Goal: Information Seeking & Learning: Learn about a topic

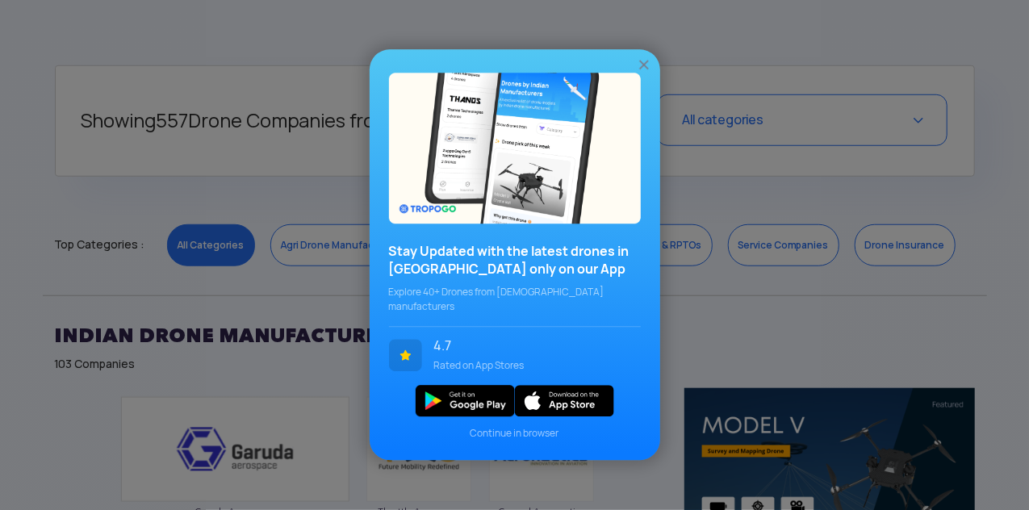
scroll to position [622, 0]
click at [647, 70] on img at bounding box center [644, 65] width 16 height 16
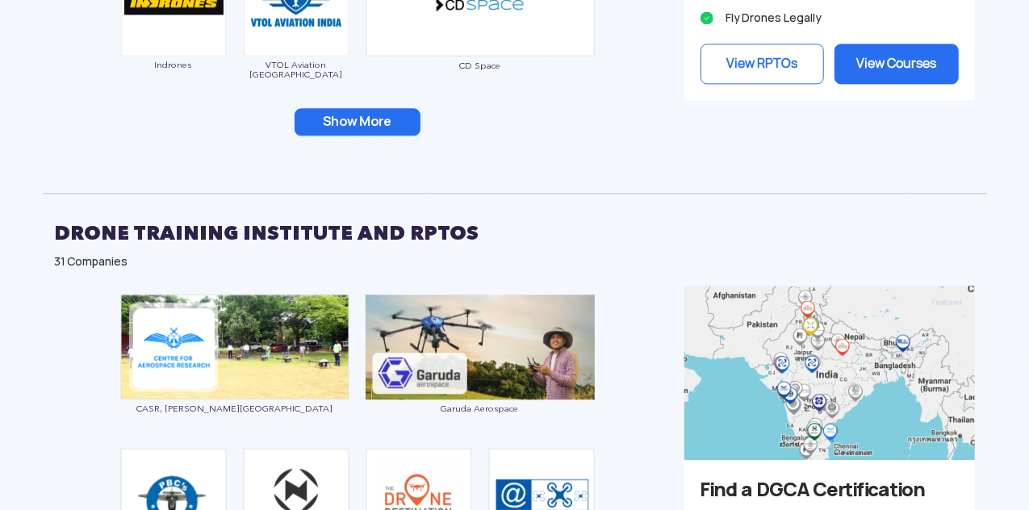
scroll to position [1841, 0]
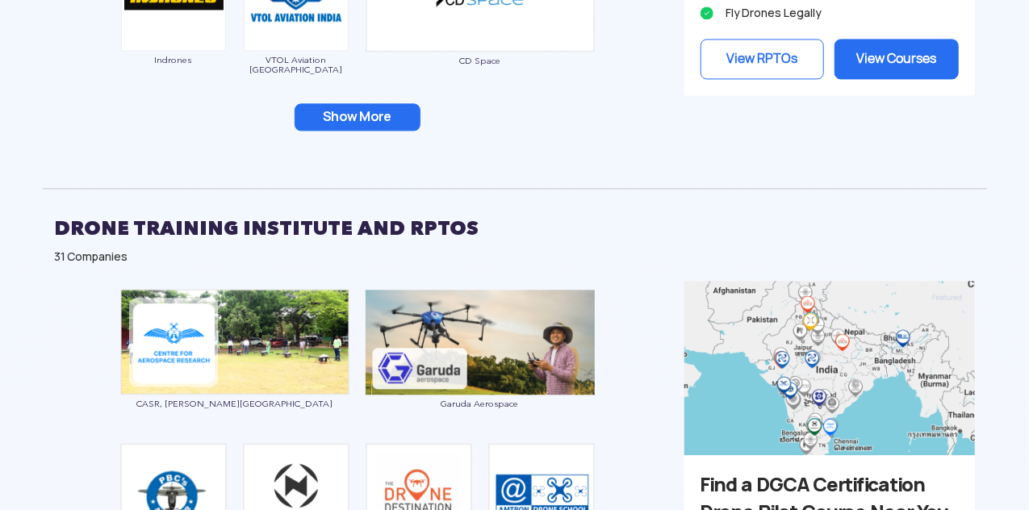
click at [378, 108] on button "Show More" at bounding box center [358, 116] width 126 height 27
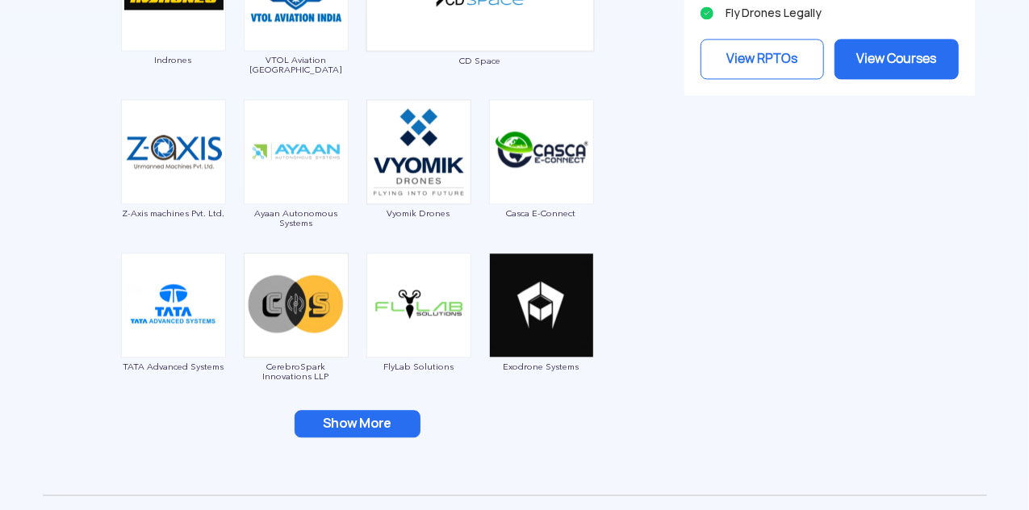
click at [379, 425] on button "Show More" at bounding box center [358, 423] width 126 height 27
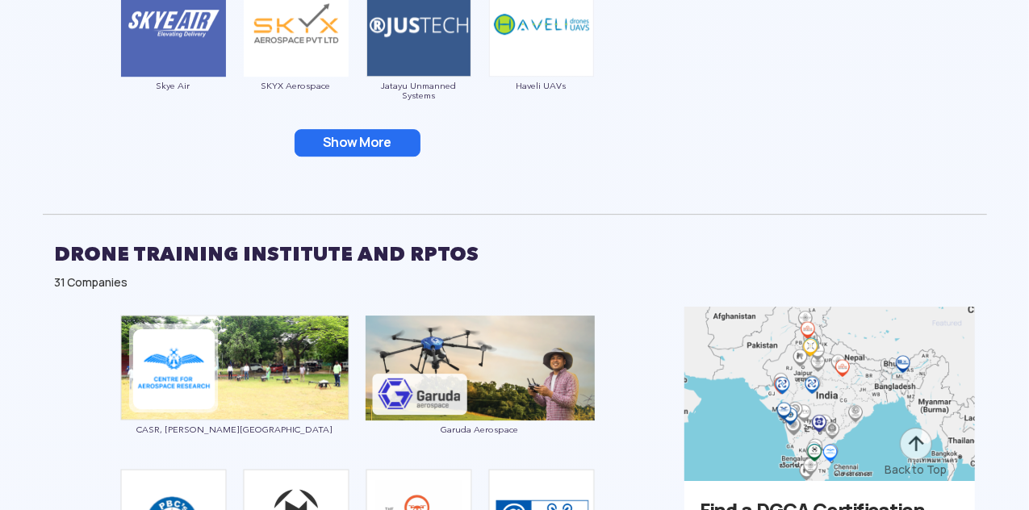
scroll to position [2436, 0]
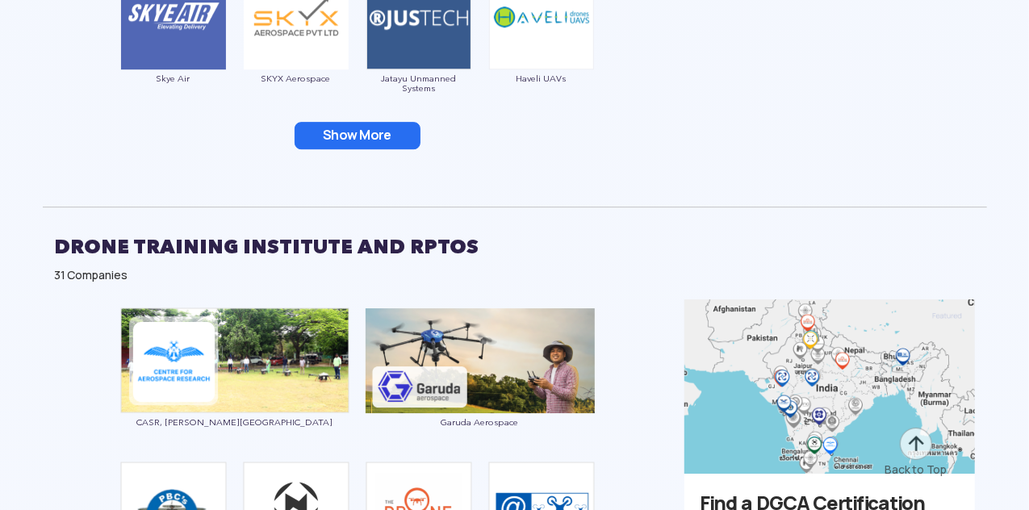
click at [369, 132] on button "Show More" at bounding box center [358, 135] width 126 height 27
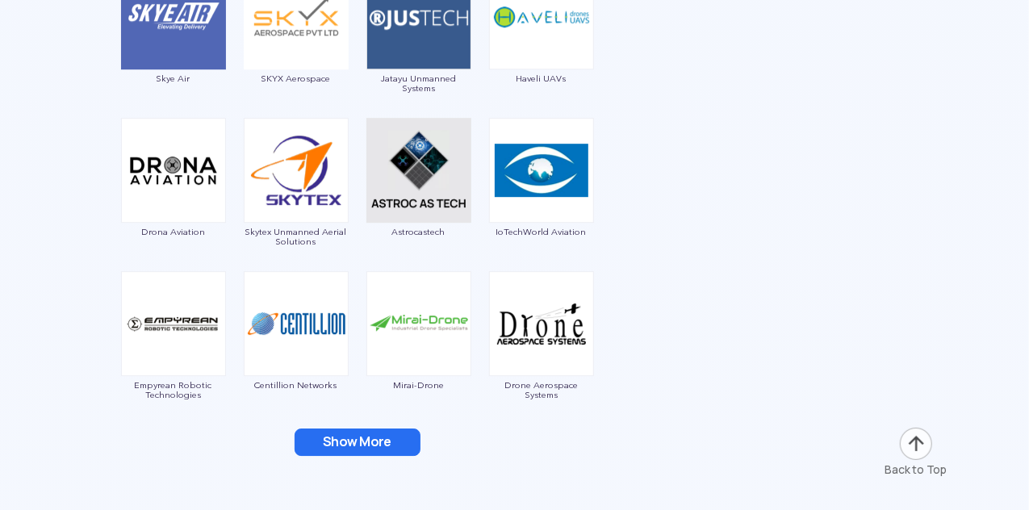
click at [379, 441] on button "Show More" at bounding box center [358, 442] width 126 height 27
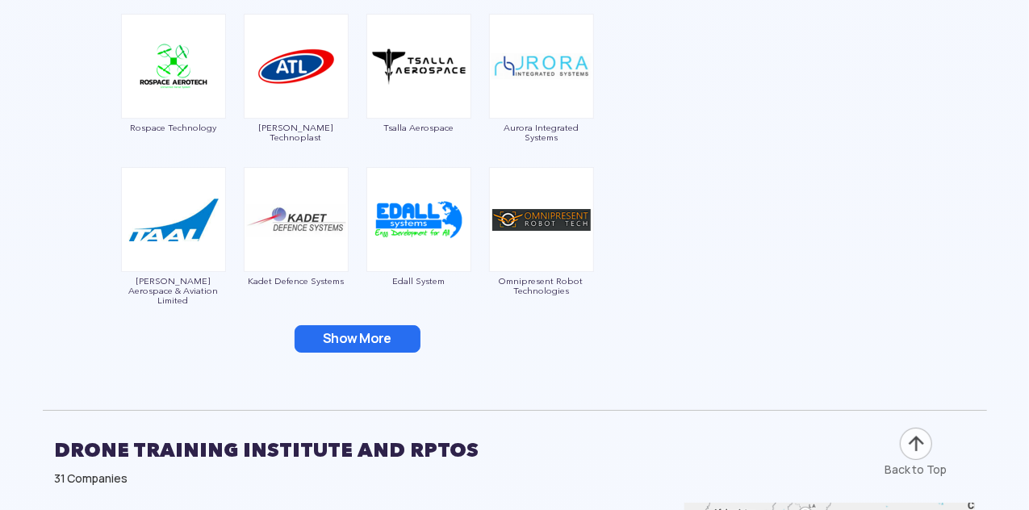
scroll to position [2848, 0]
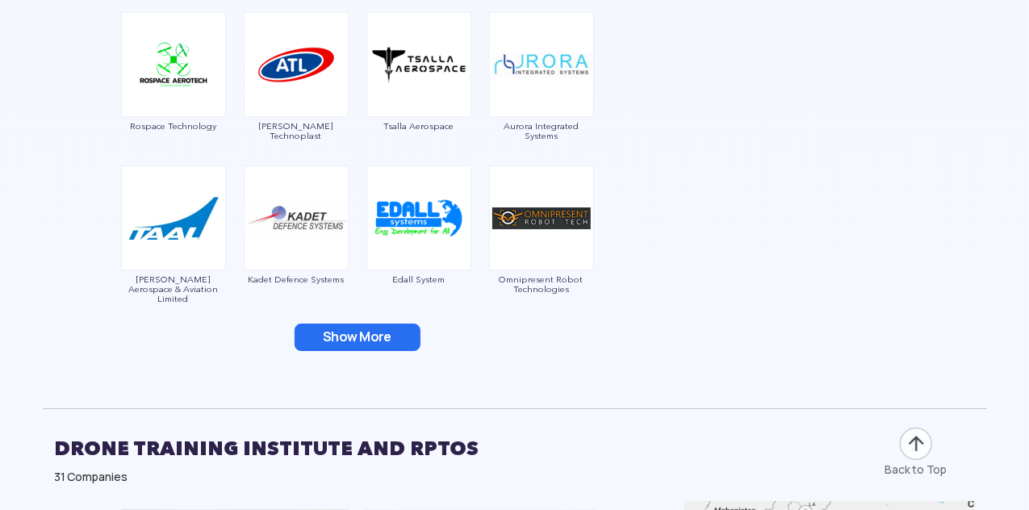
click at [373, 335] on button "Show More" at bounding box center [358, 337] width 126 height 27
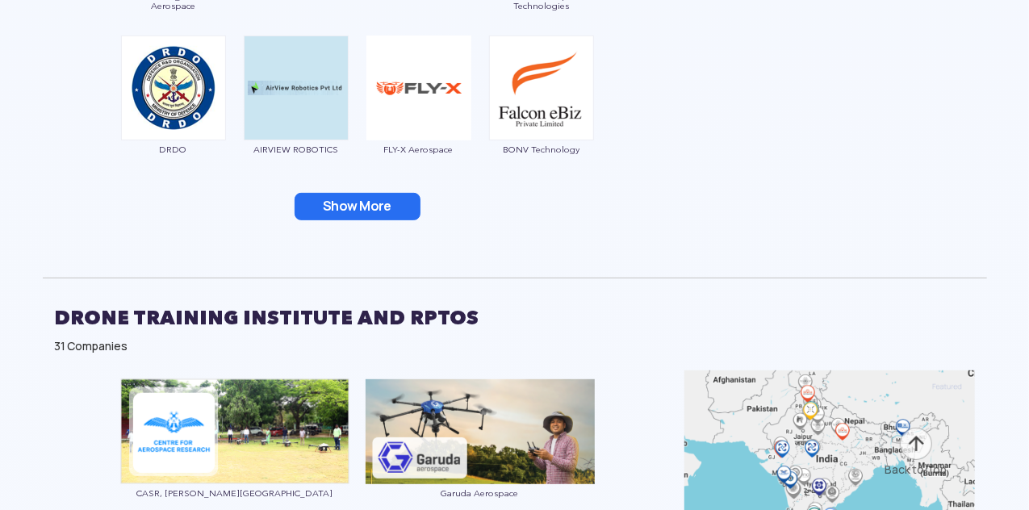
scroll to position [3294, 0]
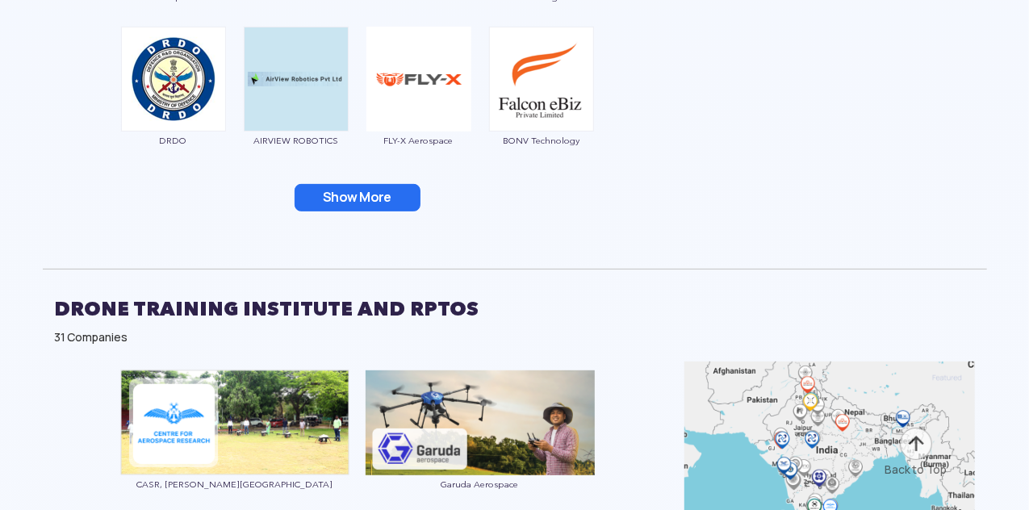
click at [370, 191] on button "Show More" at bounding box center [358, 197] width 126 height 27
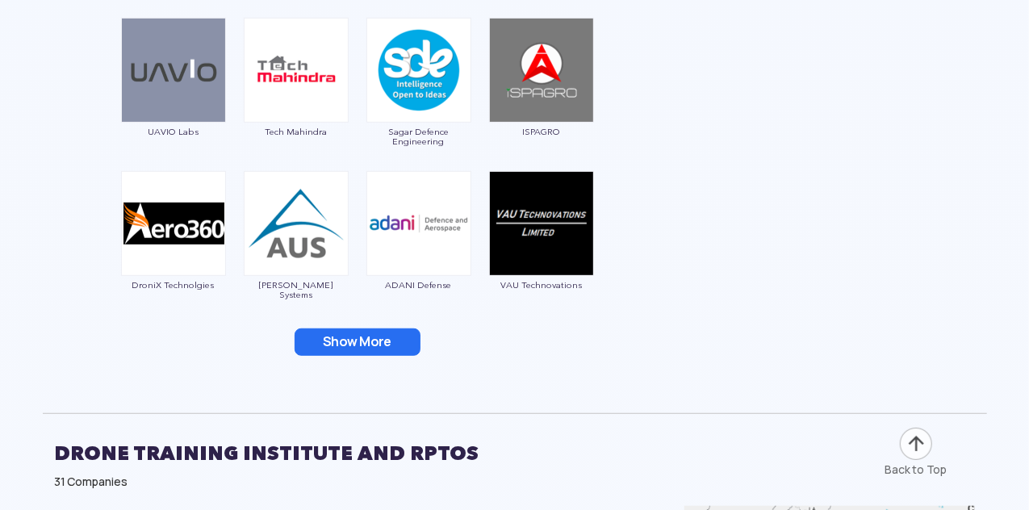
scroll to position [3460, 0]
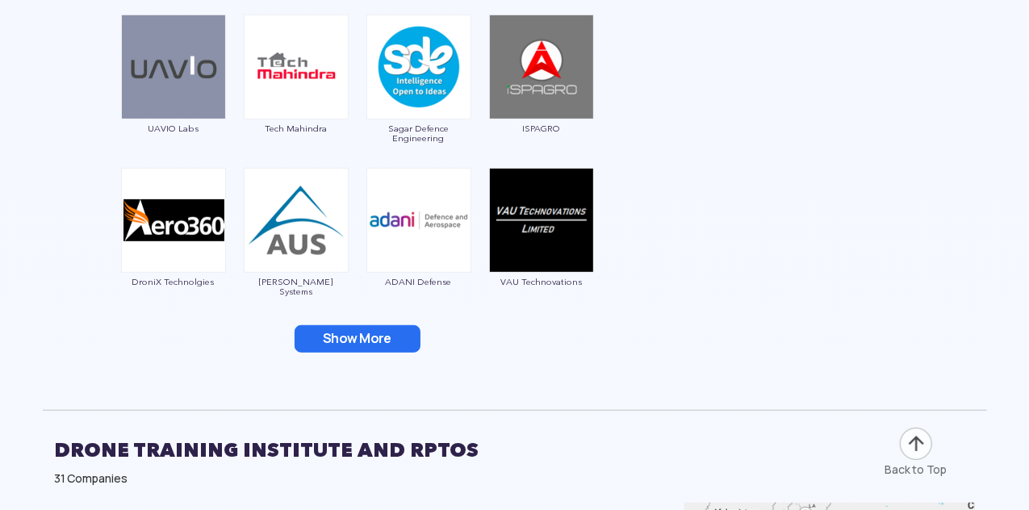
click at [341, 343] on button "Show More" at bounding box center [358, 338] width 126 height 27
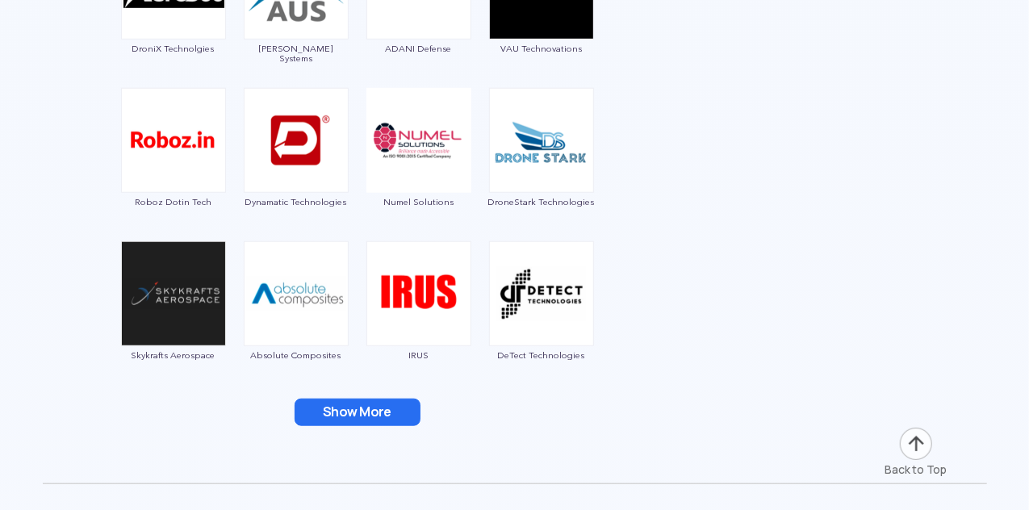
scroll to position [3742, 0]
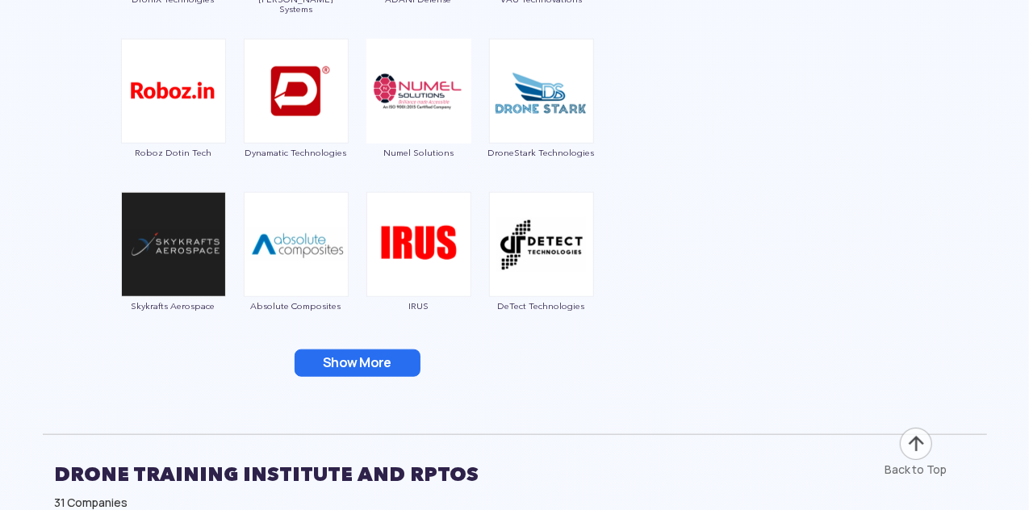
click at [341, 353] on button "Show More" at bounding box center [358, 362] width 126 height 27
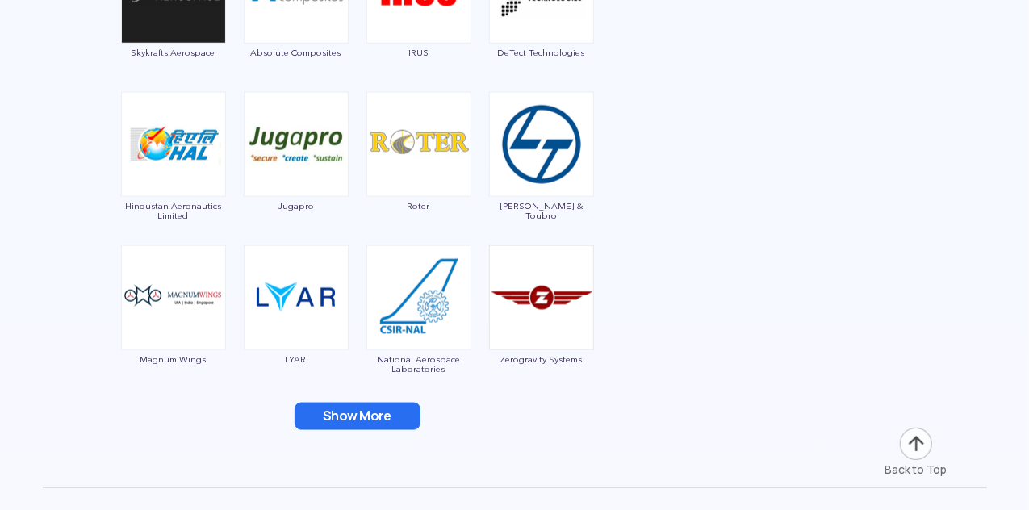
scroll to position [4000, 0]
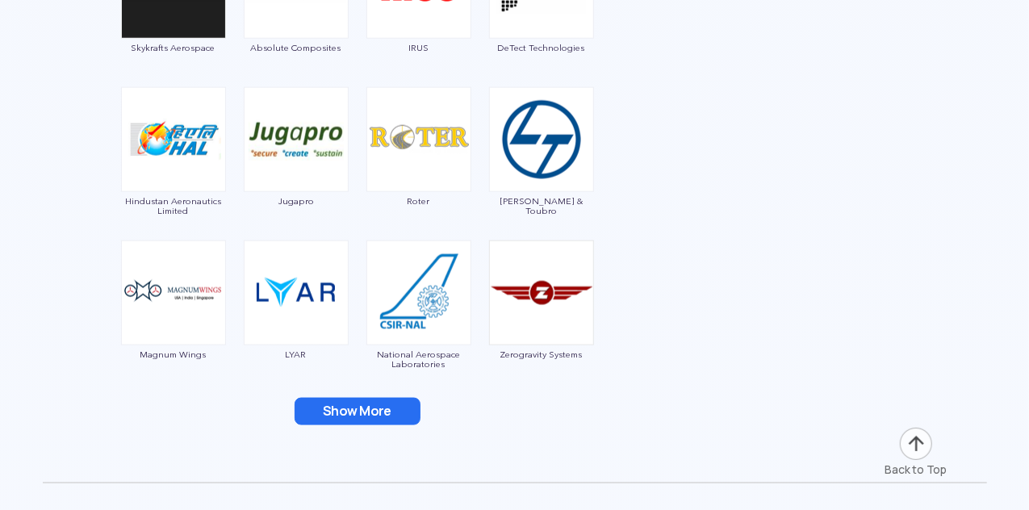
click at [347, 399] on button "Show More" at bounding box center [358, 411] width 126 height 27
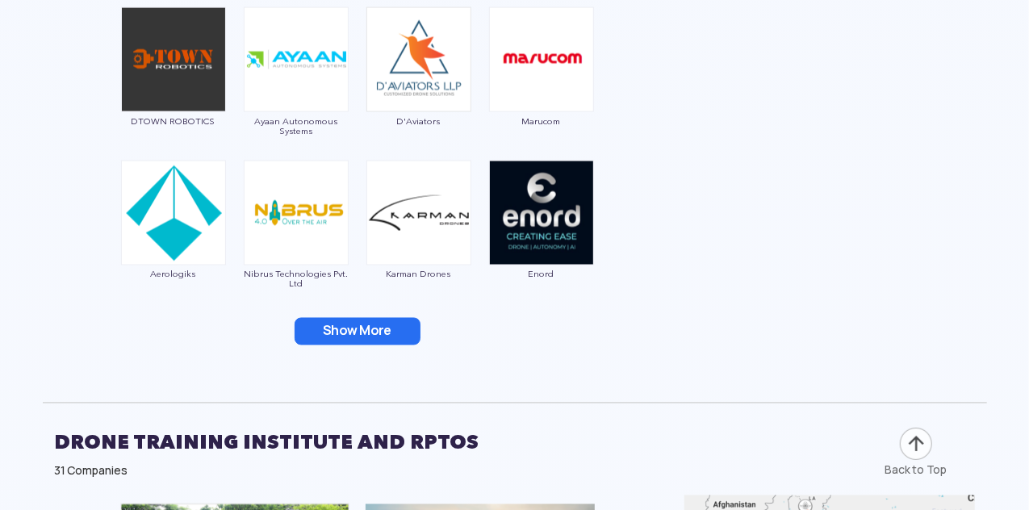
scroll to position [4388, 0]
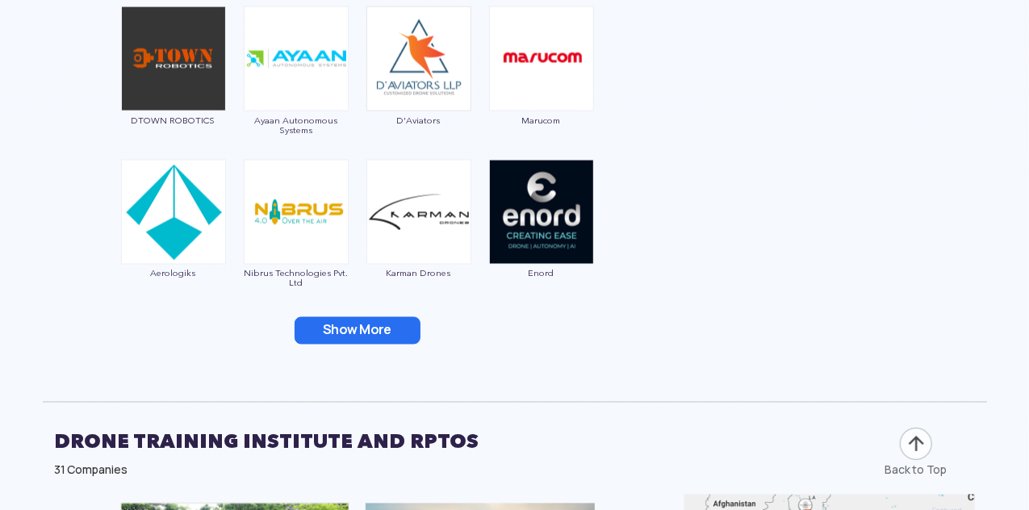
click at [365, 338] on button "Show More" at bounding box center [358, 330] width 126 height 27
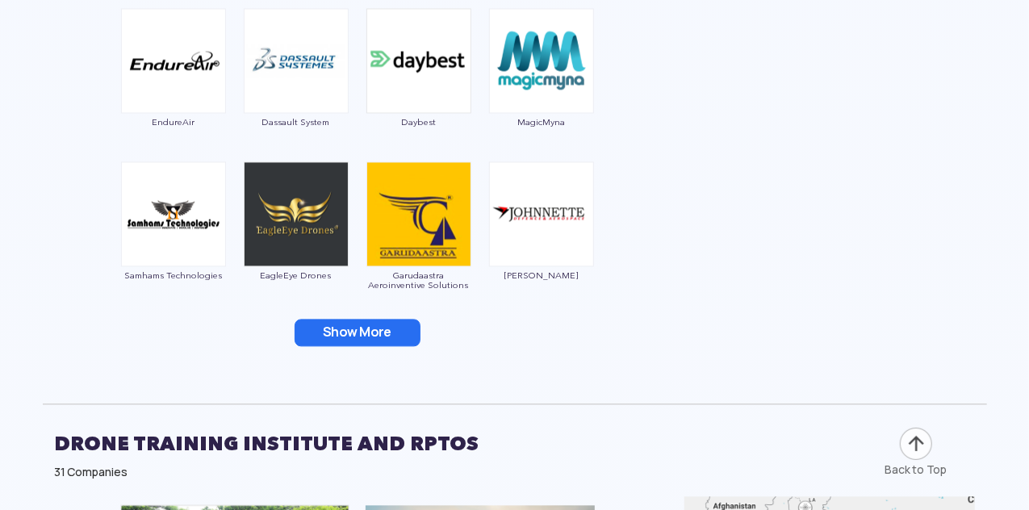
scroll to position [4694, 0]
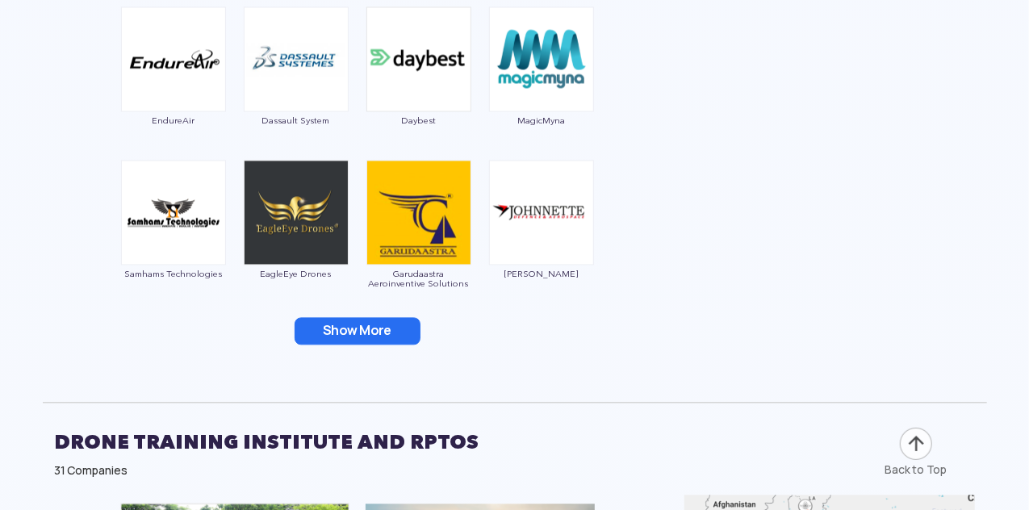
click at [358, 327] on button "Show More" at bounding box center [358, 330] width 126 height 27
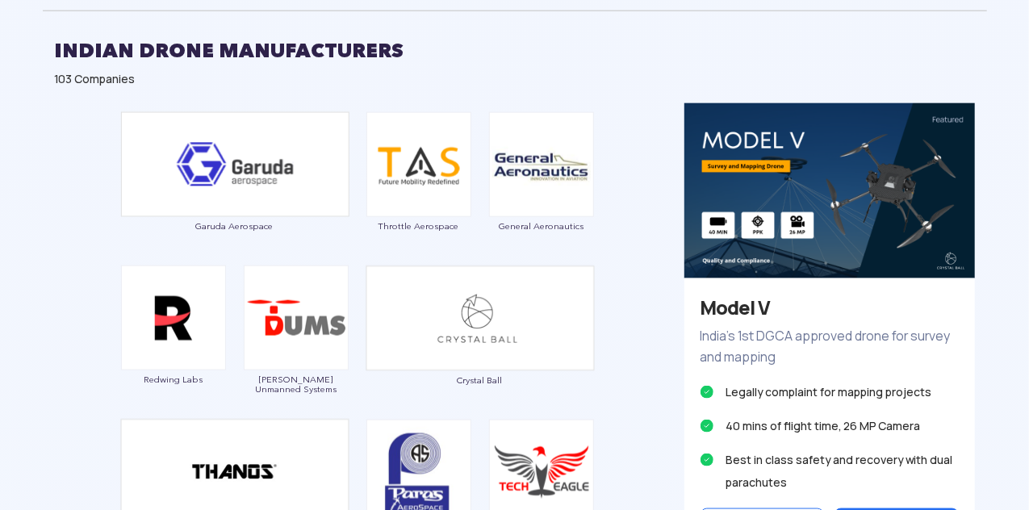
scroll to position [905, 0]
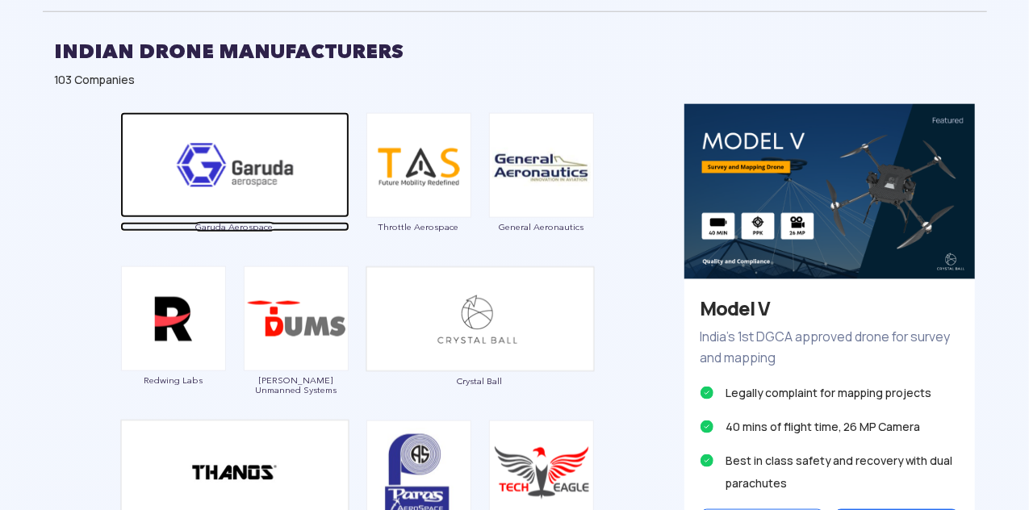
click at [245, 201] on img at bounding box center [234, 165] width 229 height 106
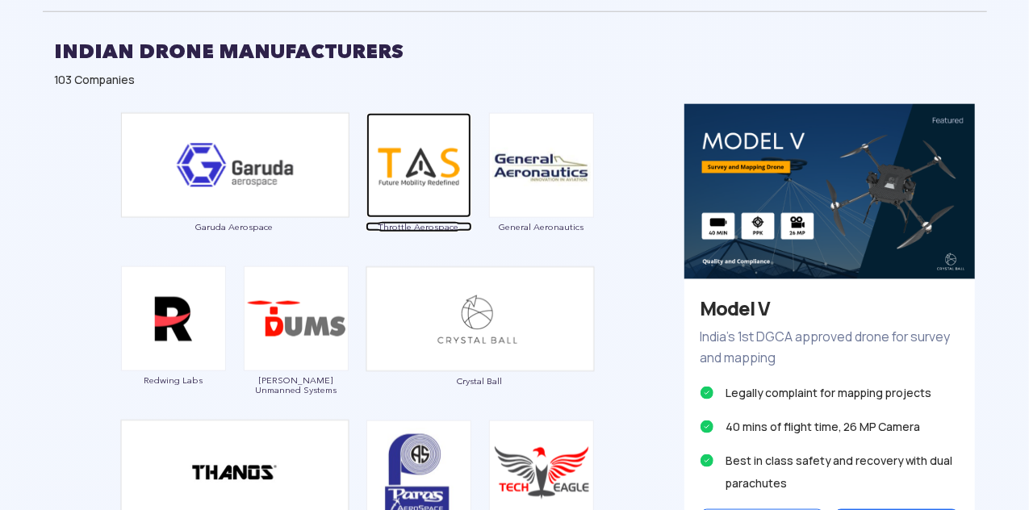
click at [430, 198] on img at bounding box center [418, 165] width 105 height 105
click at [422, 190] on img at bounding box center [418, 165] width 105 height 105
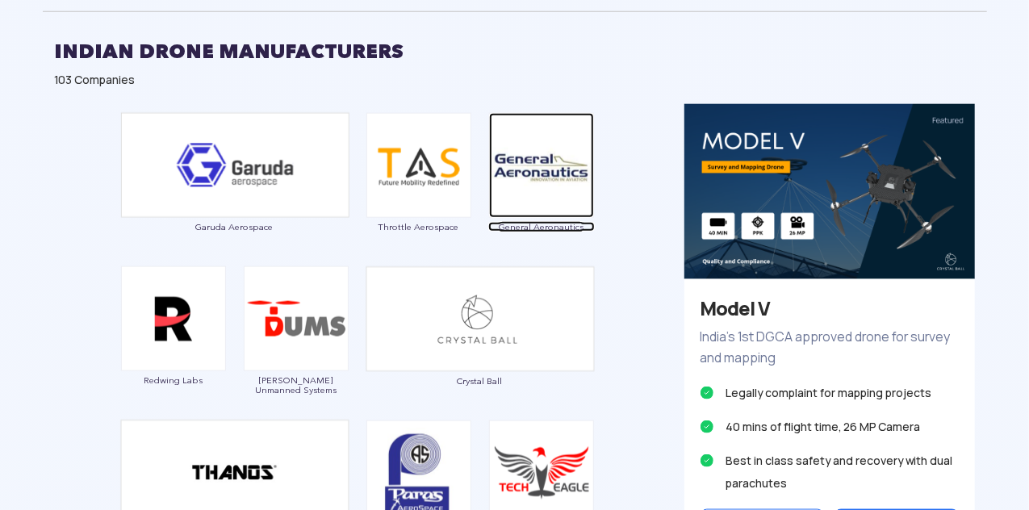
click at [525, 172] on img at bounding box center [541, 165] width 105 height 105
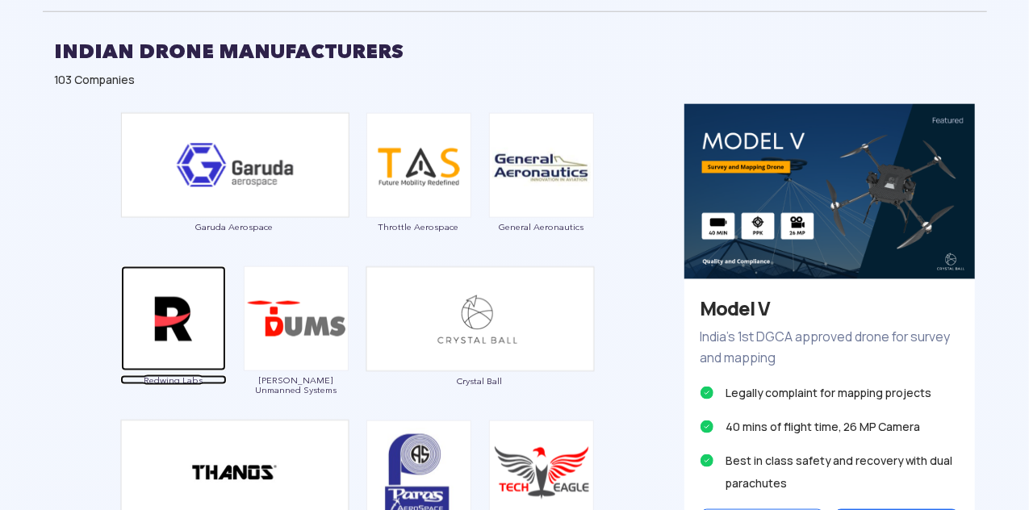
click at [196, 330] on img at bounding box center [173, 318] width 105 height 105
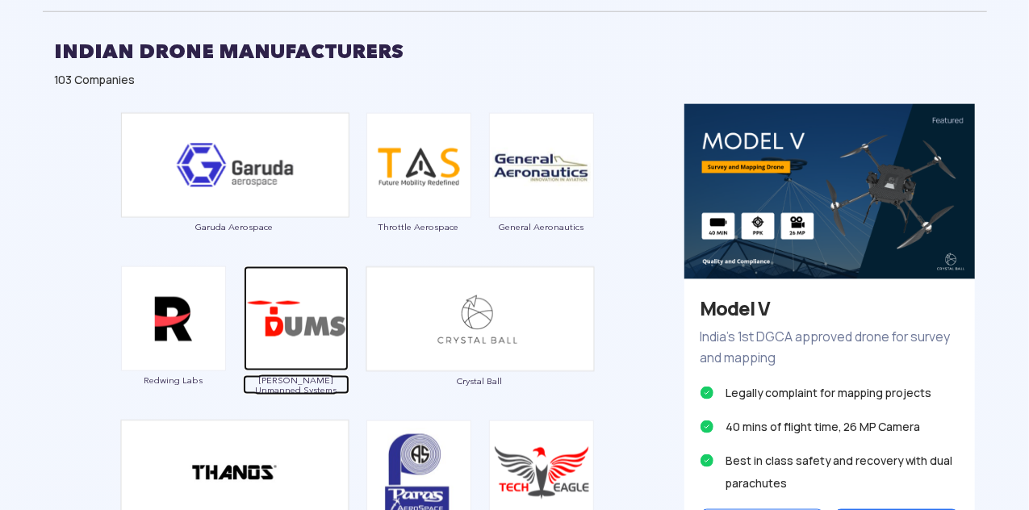
click at [313, 317] on img at bounding box center [296, 318] width 105 height 105
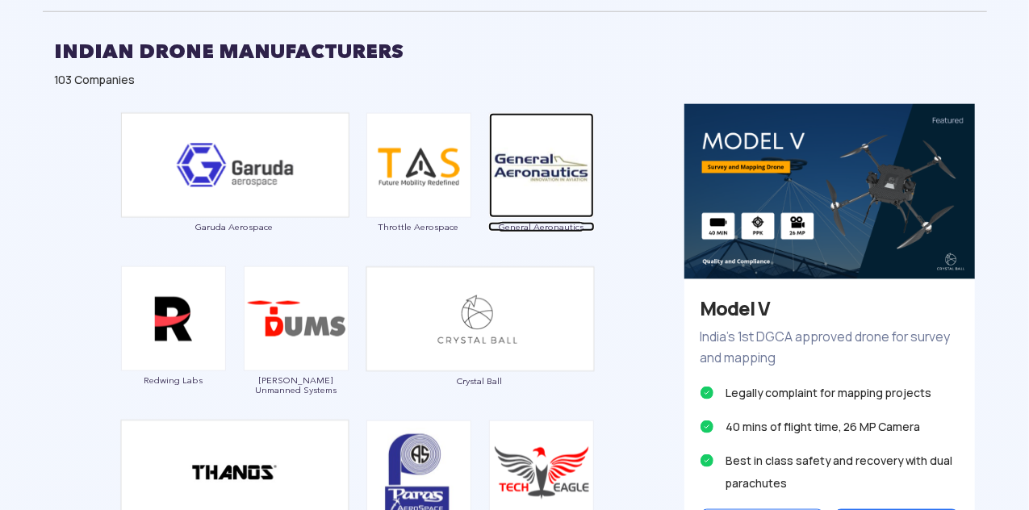
click at [535, 170] on img at bounding box center [541, 165] width 105 height 105
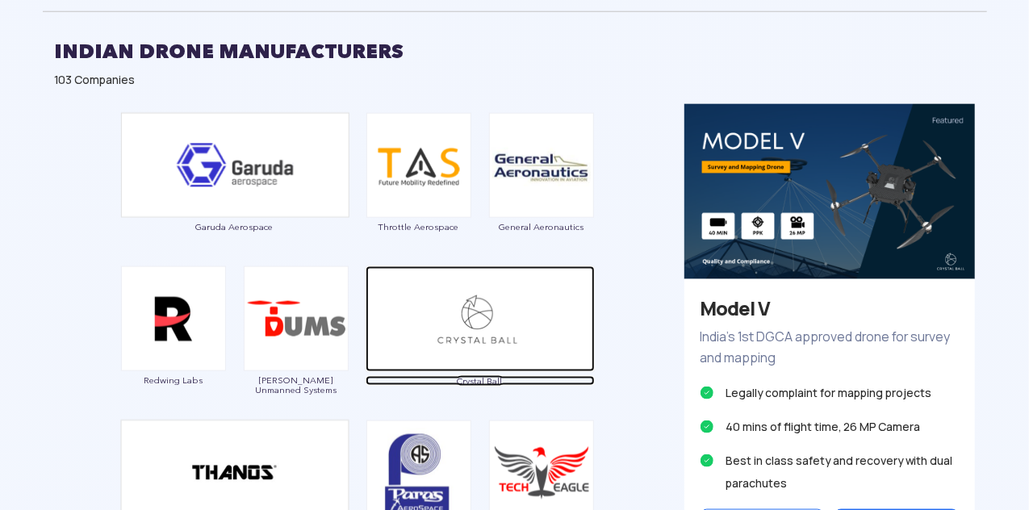
click at [515, 294] on img at bounding box center [480, 319] width 229 height 106
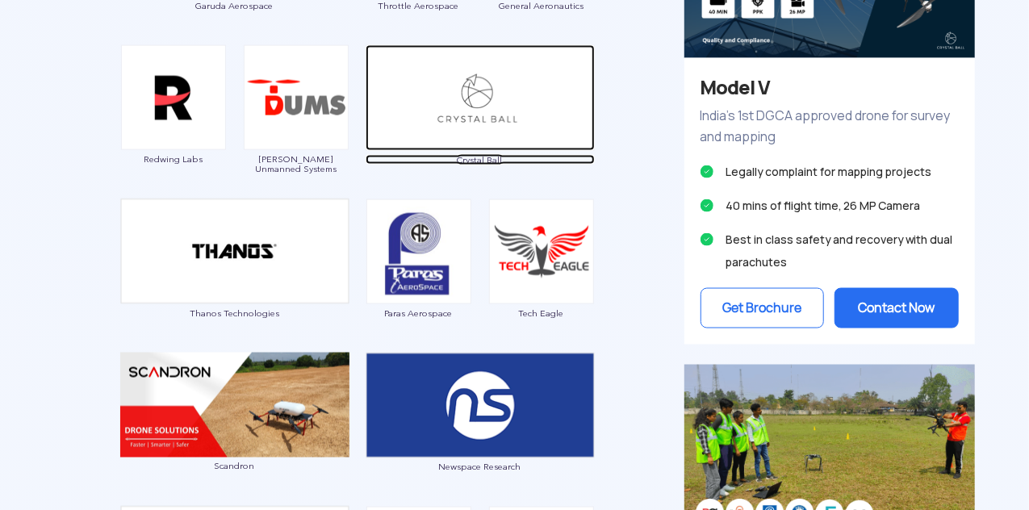
scroll to position [1138, 0]
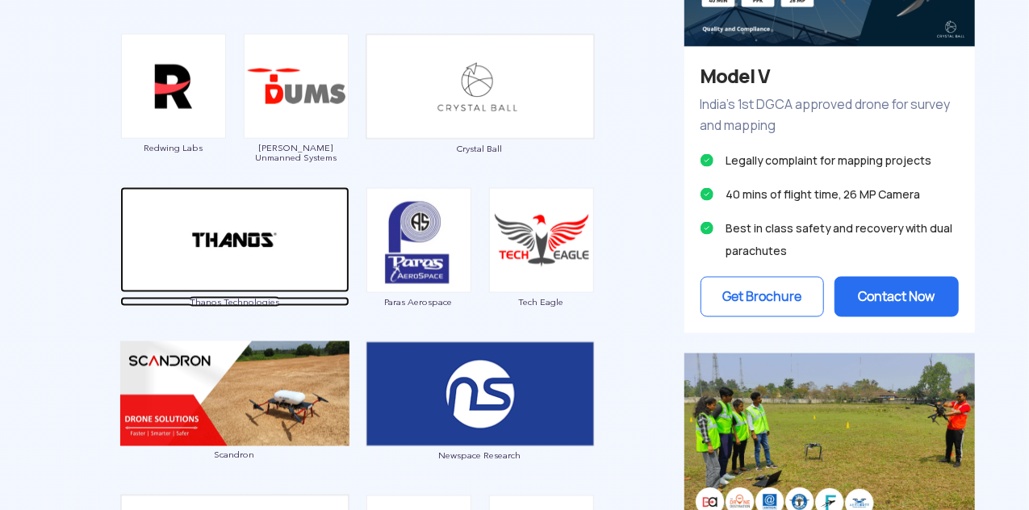
click at [271, 267] on img at bounding box center [234, 240] width 229 height 106
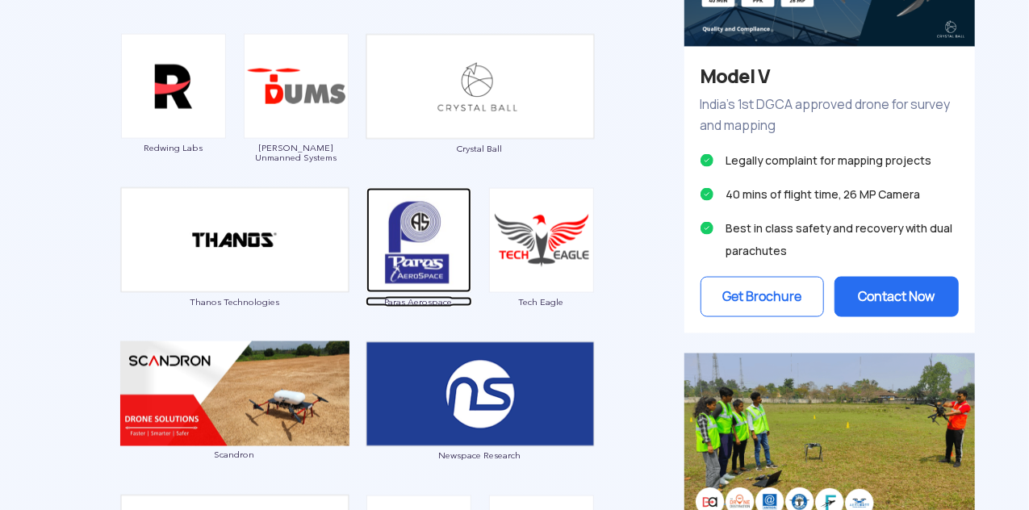
click at [433, 232] on img at bounding box center [418, 240] width 105 height 105
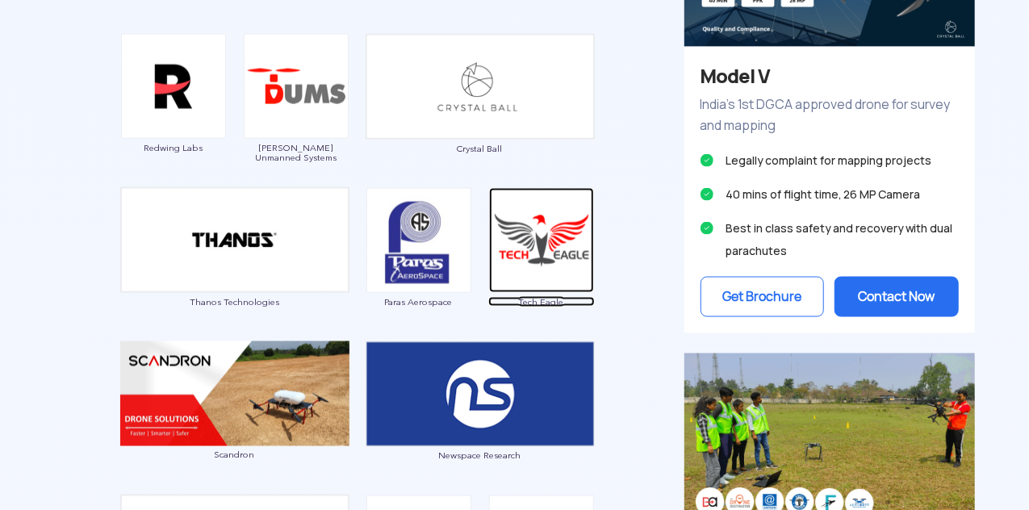
click at [544, 238] on img at bounding box center [541, 240] width 105 height 105
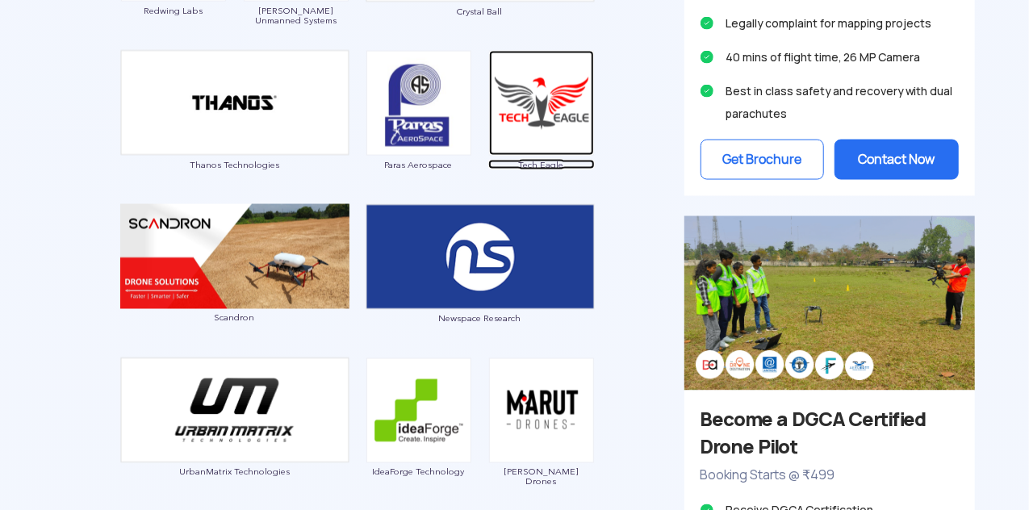
scroll to position [1295, 0]
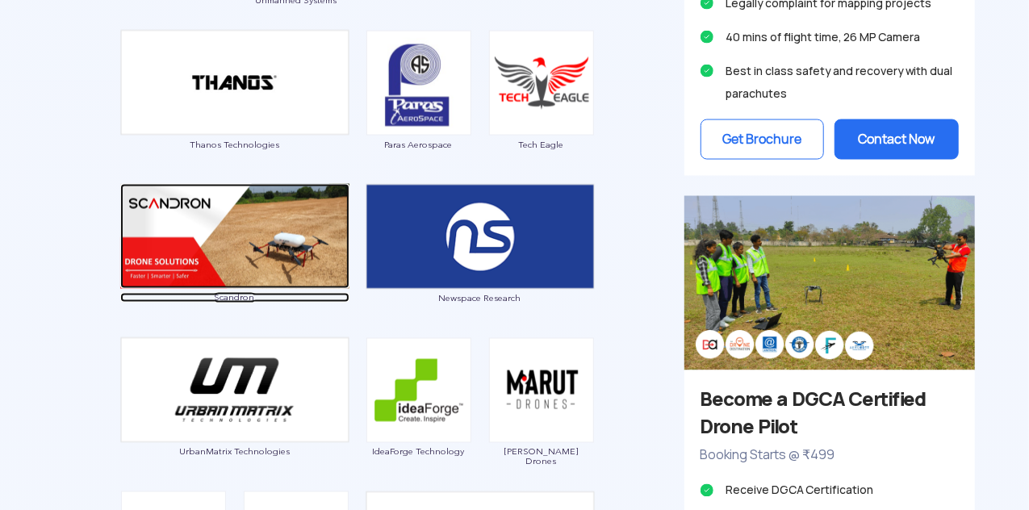
click at [223, 225] on img at bounding box center [234, 236] width 229 height 105
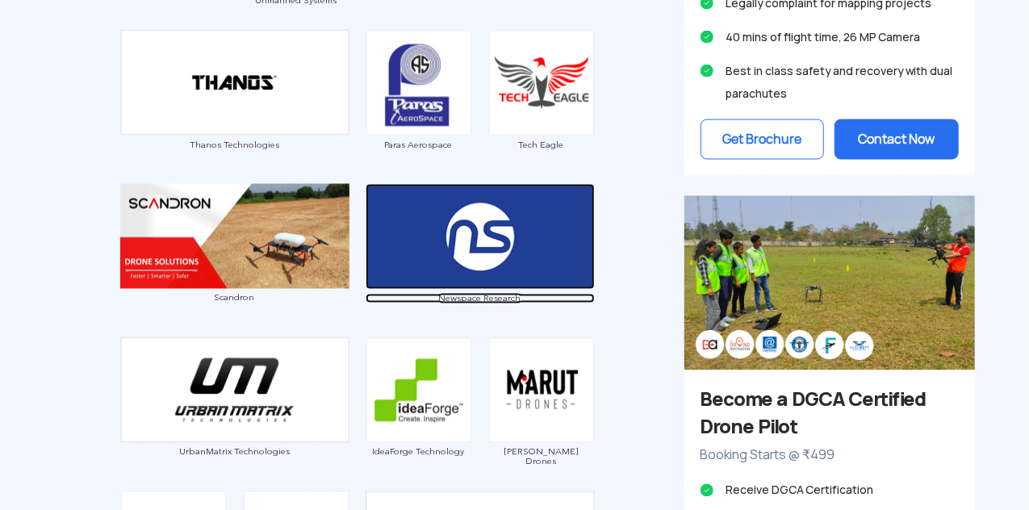
click at [525, 263] on img at bounding box center [480, 237] width 229 height 106
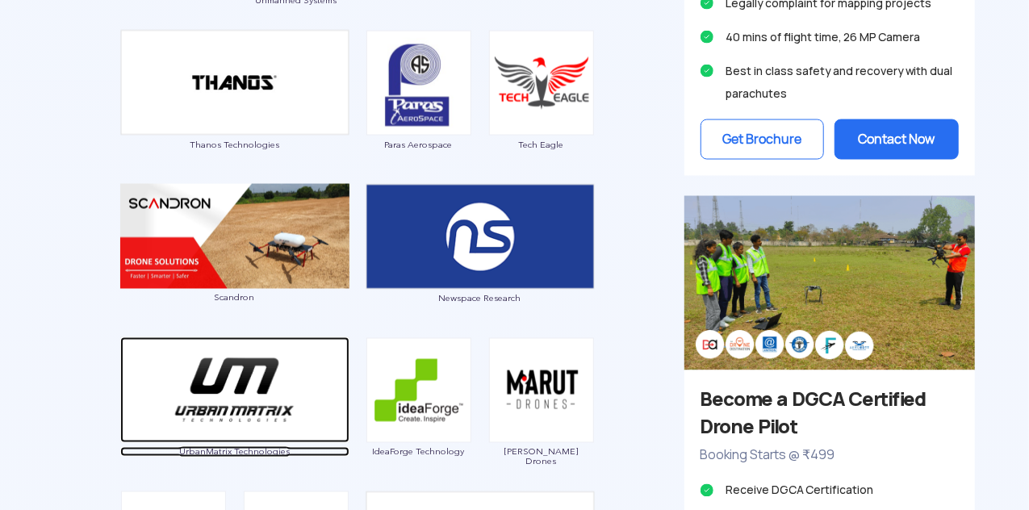
click at [252, 374] on img at bounding box center [234, 390] width 229 height 106
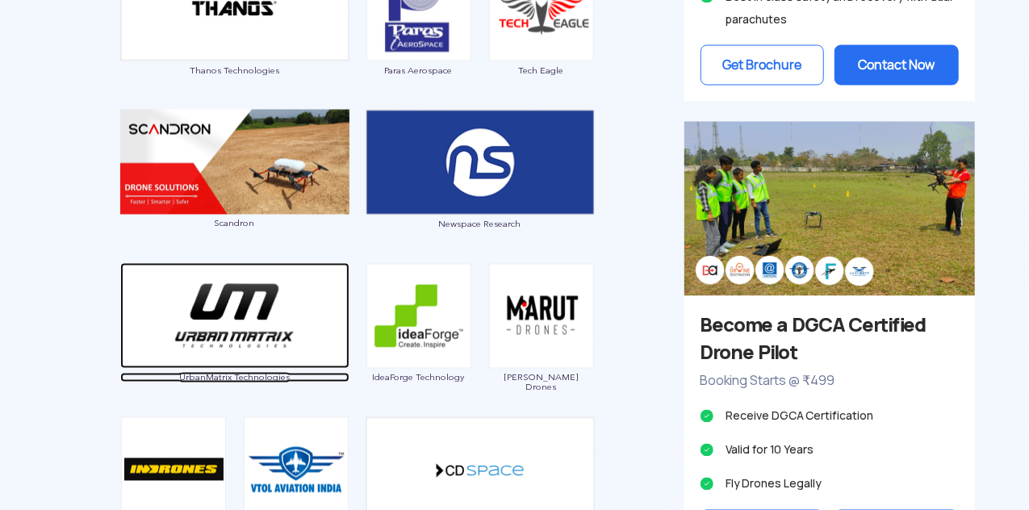
scroll to position [1399, 0]
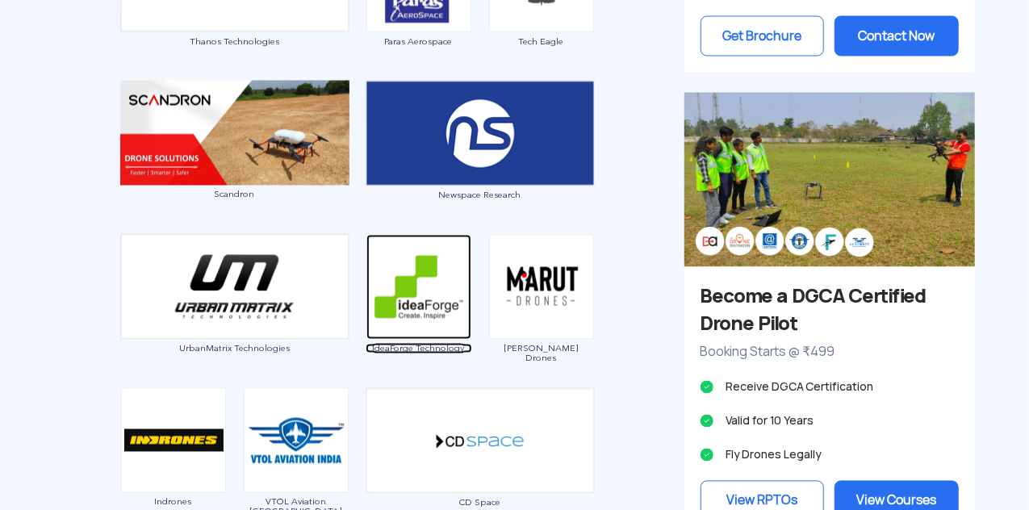
click at [424, 274] on img at bounding box center [418, 287] width 105 height 105
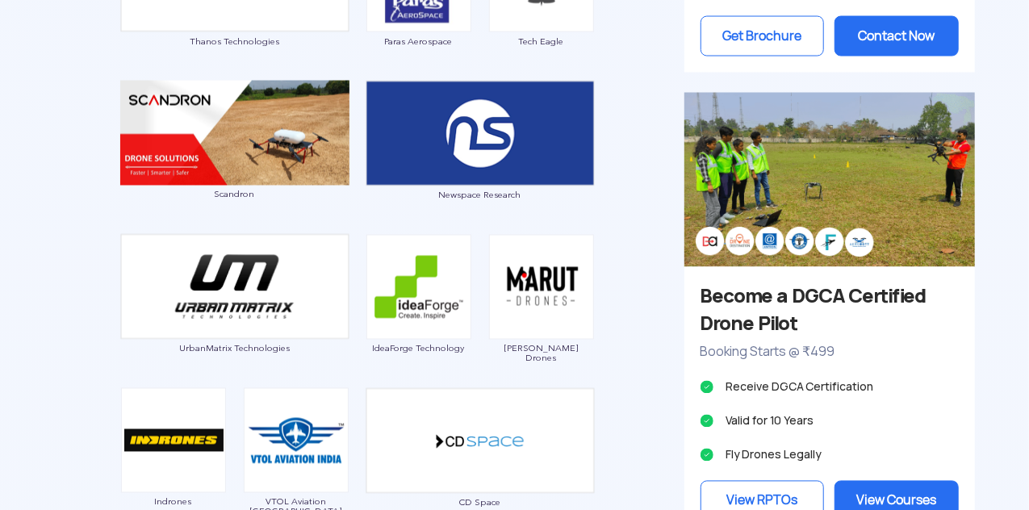
click at [535, 266] on img at bounding box center [541, 287] width 105 height 105
click at [543, 296] on img at bounding box center [541, 287] width 105 height 105
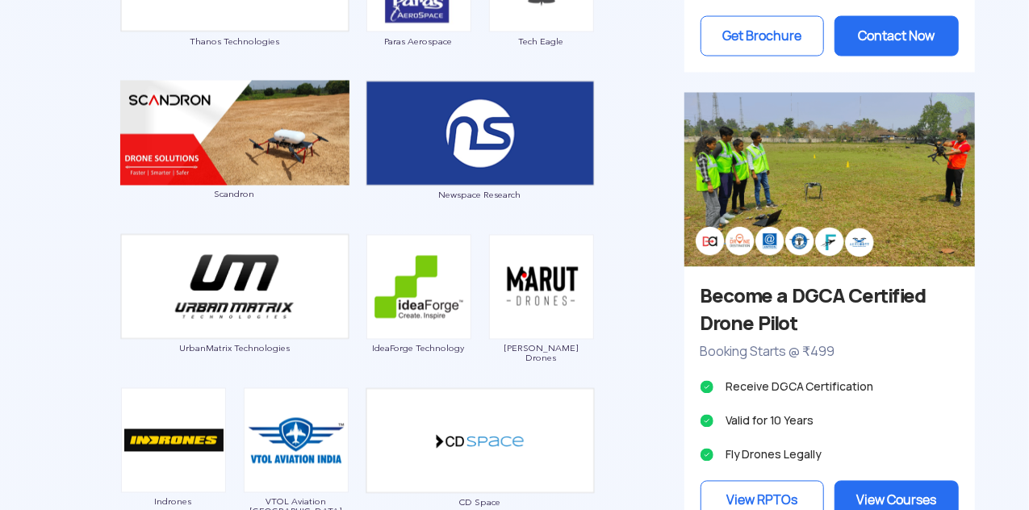
click at [543, 296] on img at bounding box center [541, 287] width 105 height 105
click at [546, 344] on span "[PERSON_NAME] Drones" at bounding box center [541, 353] width 107 height 19
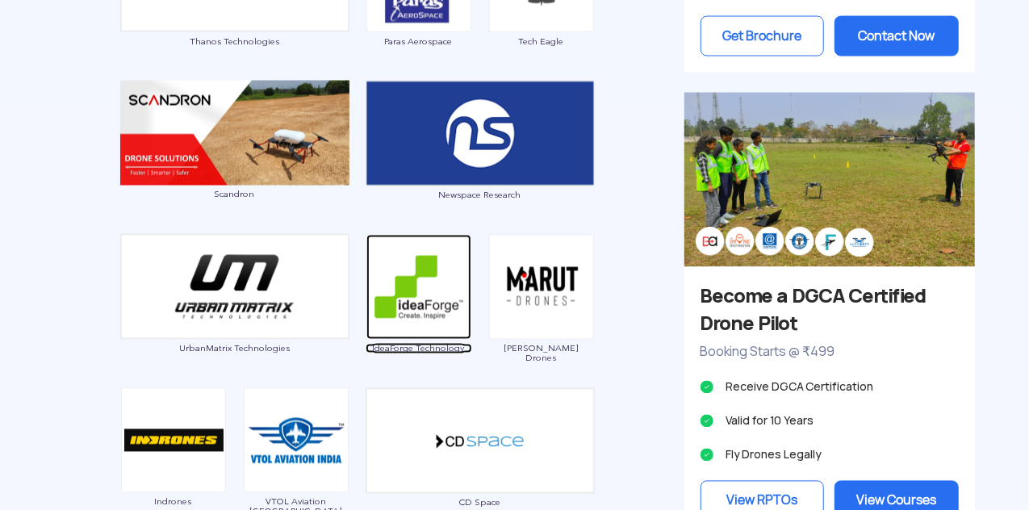
click at [428, 307] on img at bounding box center [418, 287] width 105 height 105
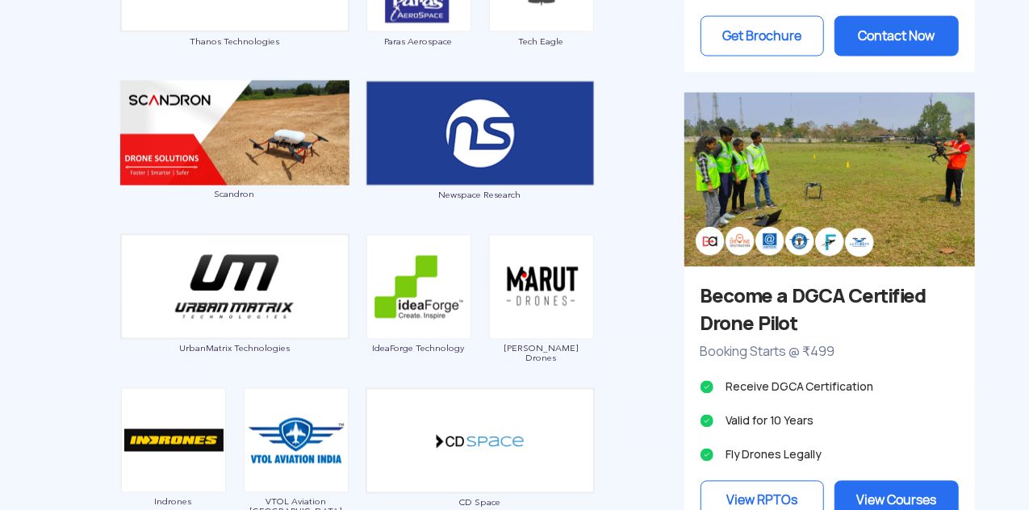
click at [534, 287] on img at bounding box center [541, 287] width 105 height 105
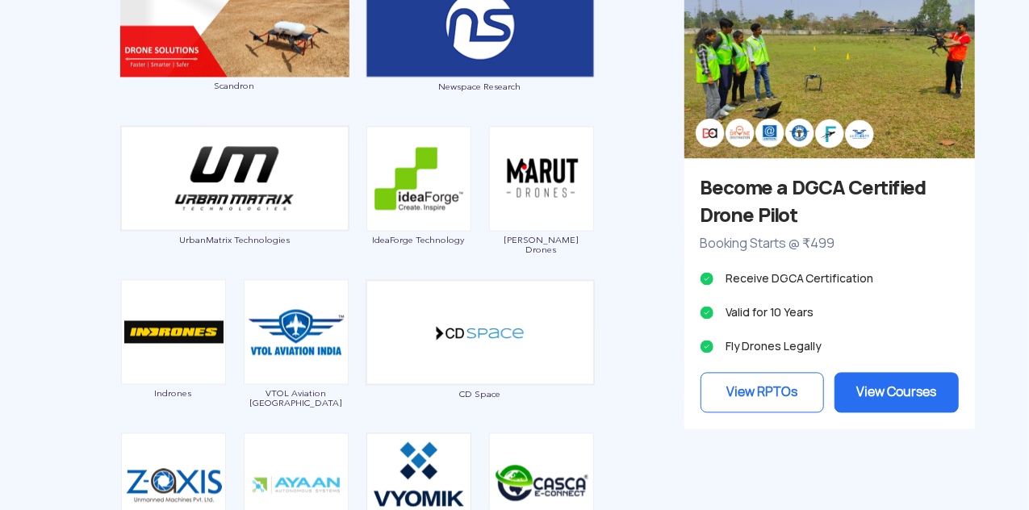
scroll to position [1524, 0]
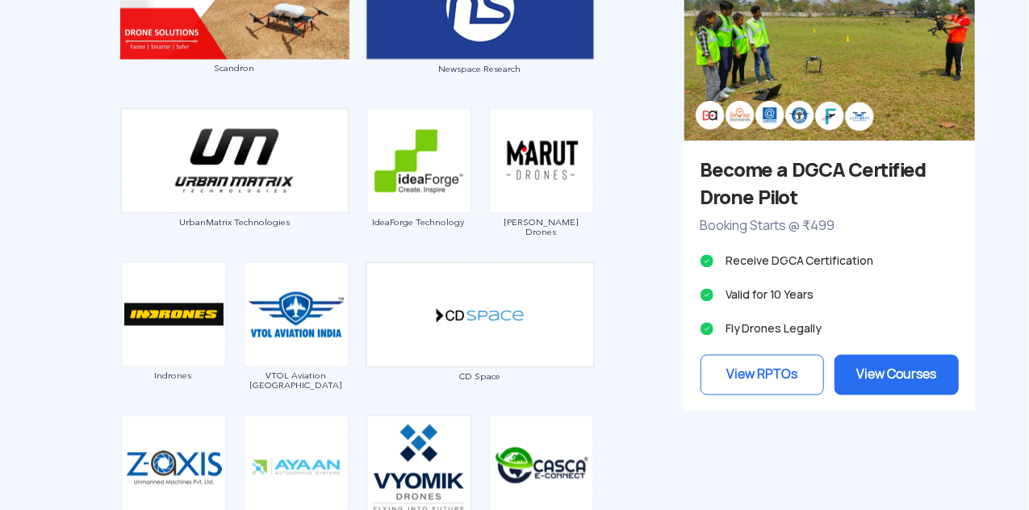
click at [556, 177] on img at bounding box center [541, 161] width 105 height 105
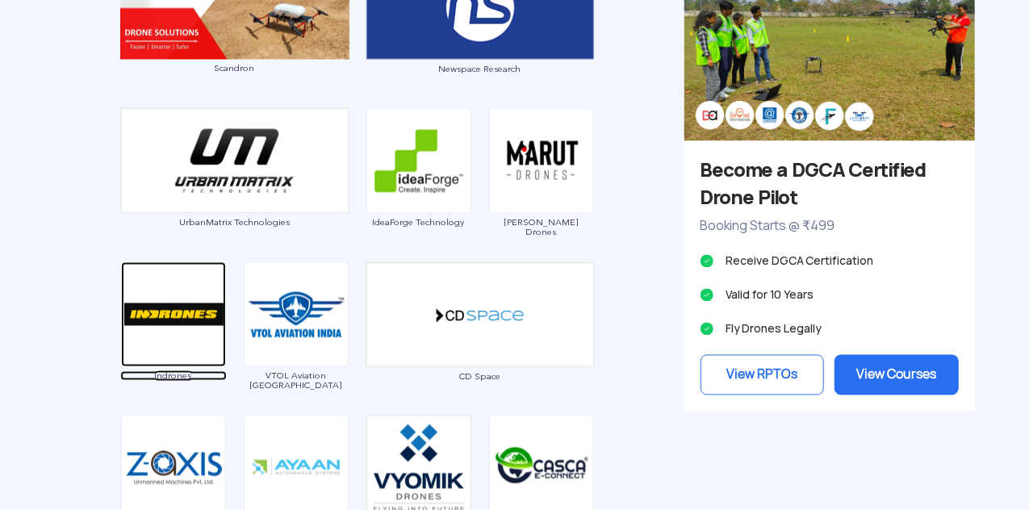
click at [185, 307] on img at bounding box center [173, 314] width 105 height 105
click at [197, 324] on img at bounding box center [173, 314] width 105 height 105
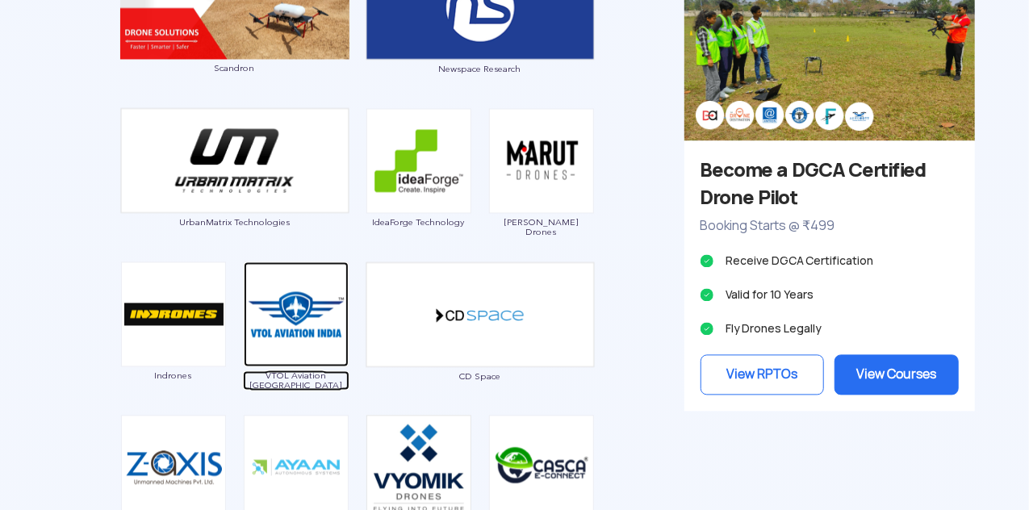
click at [320, 300] on img at bounding box center [296, 314] width 105 height 105
